Goal: Task Accomplishment & Management: Manage account settings

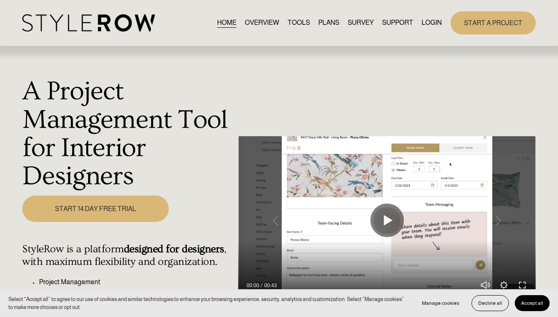
click at [432, 23] on link "LOGIN" at bounding box center [432, 22] width 20 height 11
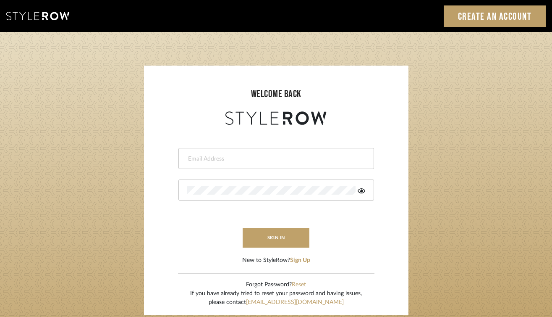
click at [270, 153] on div at bounding box center [277, 158] width 196 height 21
type input "jessica.a.crowley@gmail.com"
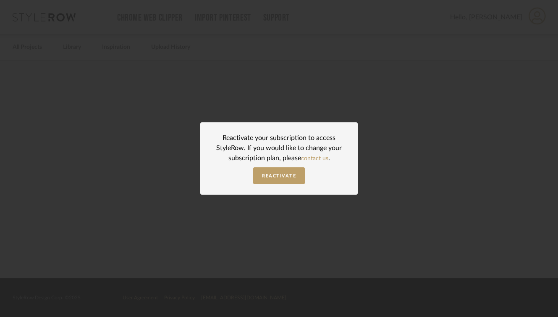
click at [399, 169] on div "Reactivate your subscription to access StyleRow. If you would like to change yo…" at bounding box center [279, 158] width 558 height 317
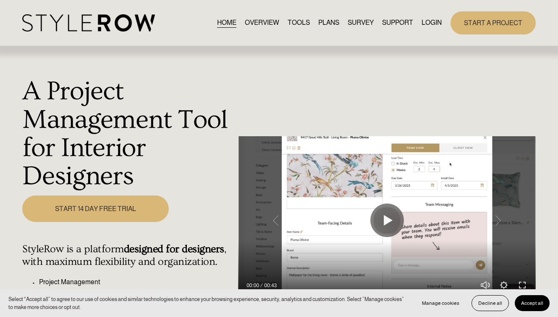
click at [363, 25] on link "SURVEY" at bounding box center [361, 22] width 26 height 11
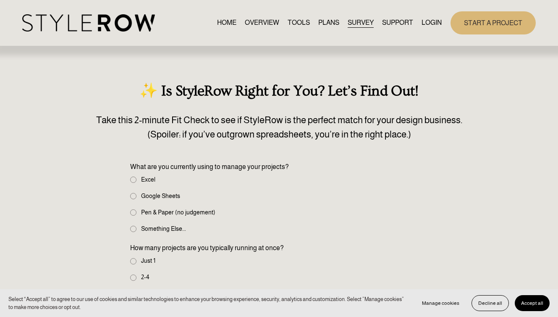
click at [254, 26] on link "OVERVIEW" at bounding box center [262, 22] width 34 height 11
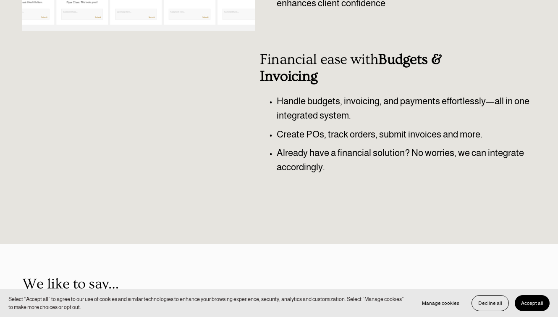
scroll to position [398, 0]
